Goal: Transaction & Acquisition: Purchase product/service

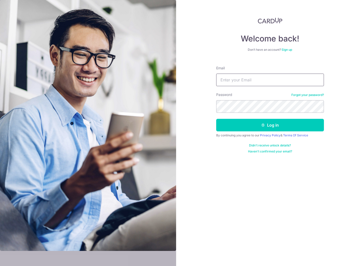
click at [222, 79] on input "Email" at bounding box center [270, 79] width 108 height 13
click at [0, 265] on com-1password-button at bounding box center [0, 266] width 0 height 0
type input "1176101021qiu@gmail.com"
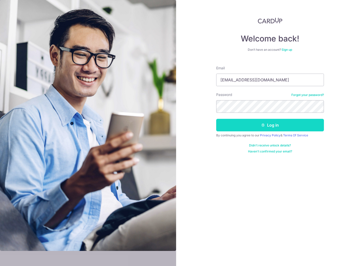
click at [269, 123] on button "Log in" at bounding box center [270, 125] width 108 height 13
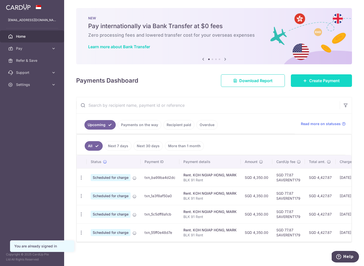
click at [316, 80] on span "Create Payment" at bounding box center [324, 80] width 31 height 6
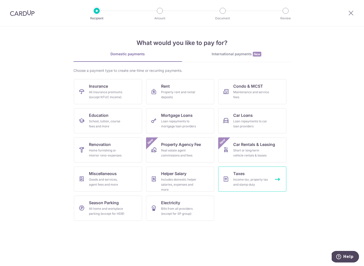
click at [254, 180] on div "Income tax, property tax and stamp duty" at bounding box center [251, 182] width 36 height 10
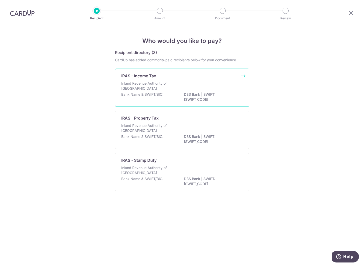
click at [170, 90] on p "Inland Revenue Authority of [GEOGRAPHIC_DATA]" at bounding box center [147, 86] width 53 height 10
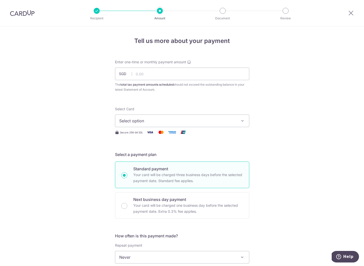
click at [168, 116] on button "Select option" at bounding box center [182, 120] width 134 height 13
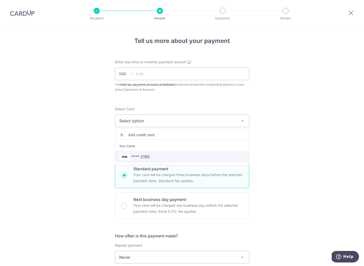
click at [160, 153] on link "**** 0185" at bounding box center [182, 156] width 134 height 12
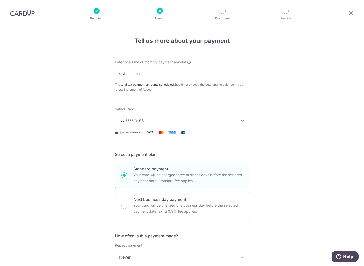
click at [156, 87] on div "The total tax payment amounts scheduled should not exceed the outstanding balan…" at bounding box center [182, 87] width 134 height 10
